Goal: Ask a question

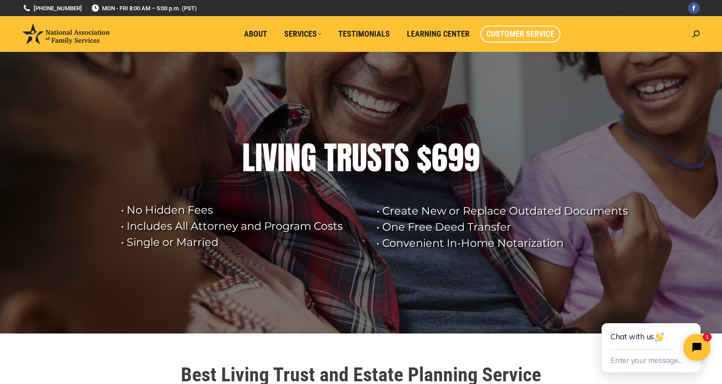
click at [511, 32] on span "Customer Service" at bounding box center [520, 34] width 68 height 10
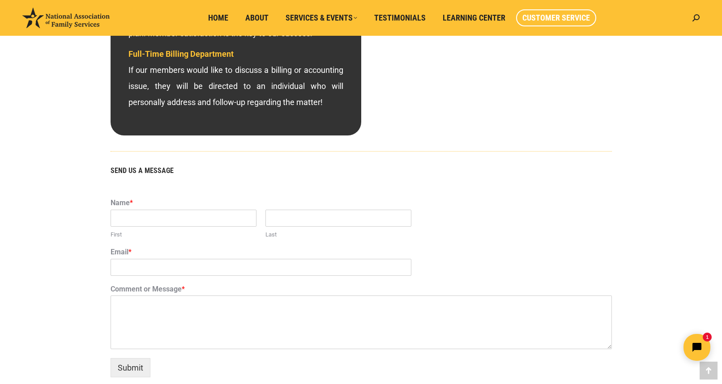
scroll to position [492, 0]
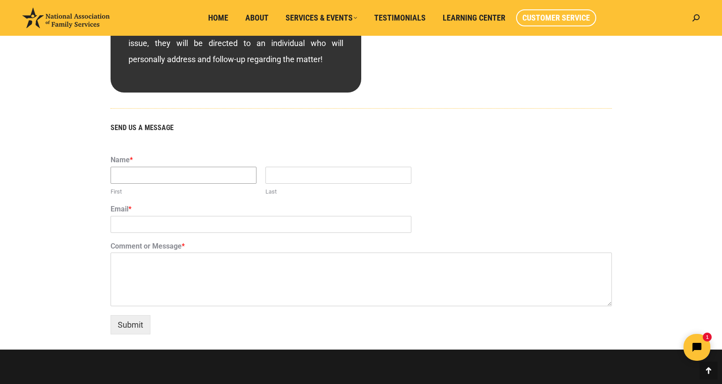
click at [148, 173] on input "First" at bounding box center [184, 175] width 146 height 17
type input "Guy"
type input "[PERSON_NAME]"
type input "[EMAIL_ADDRESS][PERSON_NAME][DOMAIN_NAME]"
click at [170, 272] on textarea "Comment or Message *" at bounding box center [361, 280] width 501 height 54
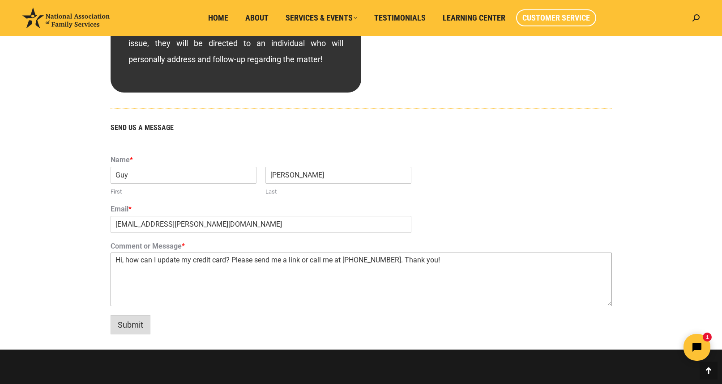
type textarea "Hi, how can I update my credit card? Please send me a link or call me at [PHONE…"
click at [130, 323] on button "Submit" at bounding box center [131, 324] width 40 height 19
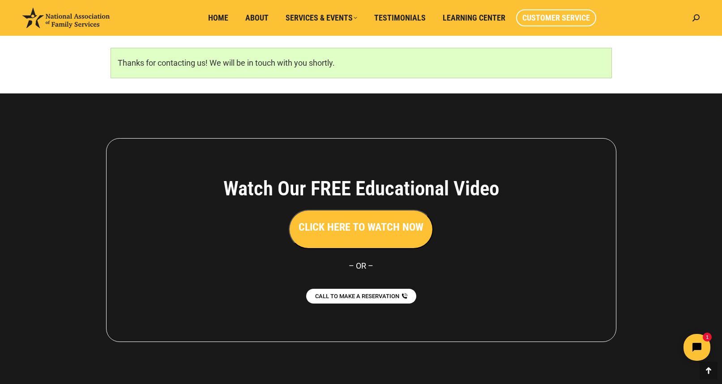
scroll to position [598, 0]
